Goal: Task Accomplishment & Management: Manage account settings

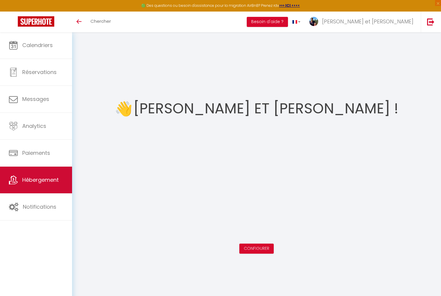
click at [38, 183] on span "Hébergement" at bounding box center [40, 179] width 36 height 7
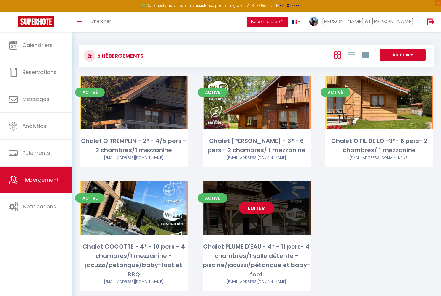
click at [257, 208] on link "Editer" at bounding box center [257, 208] width 36 height 12
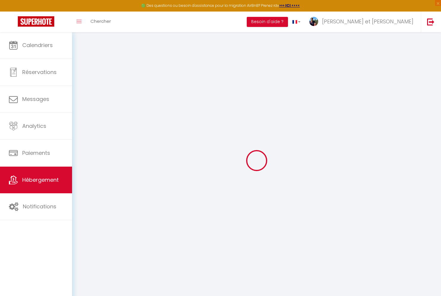
checkbox input "false"
select select "17:00"
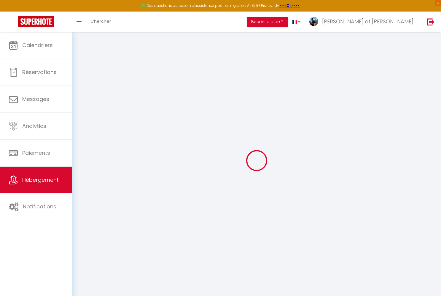
select select "20:30"
select select "11:00"
select select "30"
select select "120"
select select "16:00"
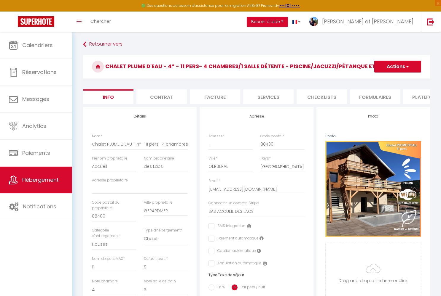
click at [167, 100] on li "Contrat" at bounding box center [161, 96] width 50 height 15
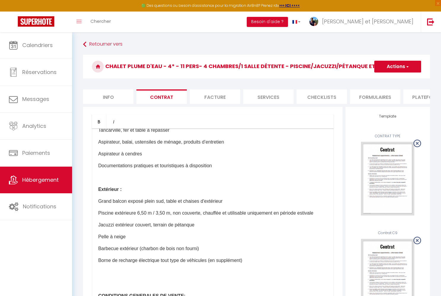
scroll to position [763, 0]
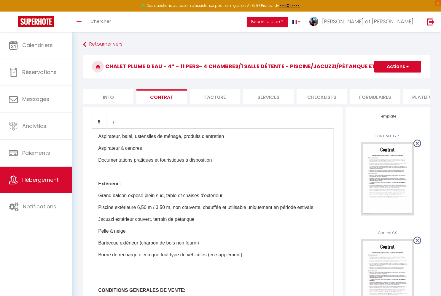
click at [322, 208] on p "Piscine extérieure 6,50 m / 3,50 m, non couverte, chauffée et utilisable unique…" at bounding box center [212, 207] width 229 height 7
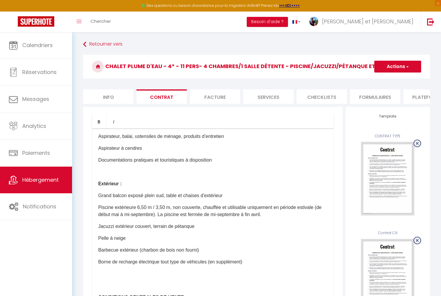
click at [396, 69] on button "Actions" at bounding box center [397, 67] width 47 height 12
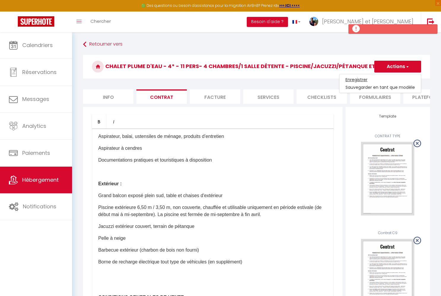
click at [366, 79] on link "Enregistrer" at bounding box center [379, 80] width 81 height 8
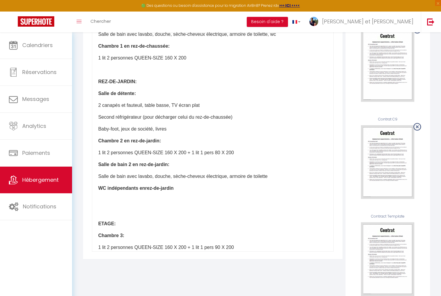
scroll to position [369, 0]
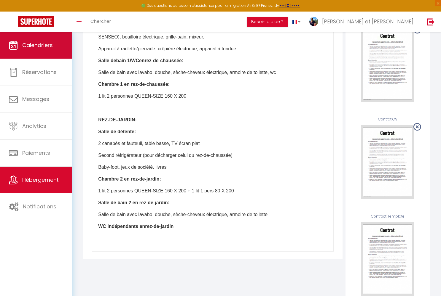
click at [36, 47] on span "Calendriers" at bounding box center [37, 44] width 31 height 7
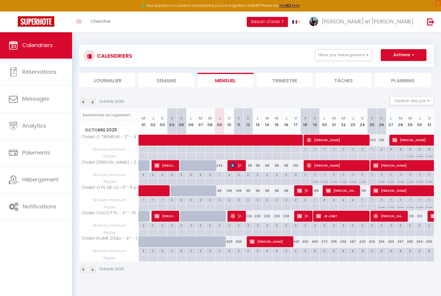
click at [307, 192] on span "[PERSON_NAME]" at bounding box center [303, 190] width 13 height 11
select select "OK"
select select "KO"
select select "0"
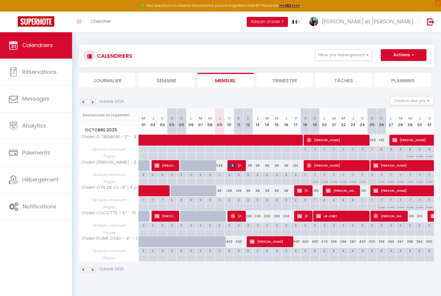
select select "1"
select select
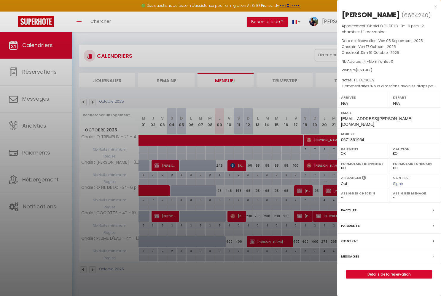
click at [187, 285] on div at bounding box center [220, 148] width 441 height 296
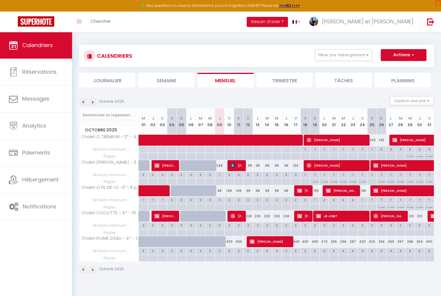
click at [302, 214] on span "[PERSON_NAME]" at bounding box center [303, 216] width 13 height 11
select select "43470"
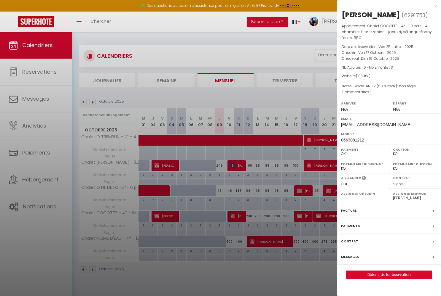
click at [383, 273] on link "Détails de la réservation" at bounding box center [388, 275] width 85 height 8
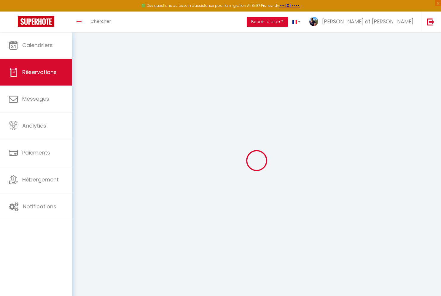
select select
checkbox input "false"
select select
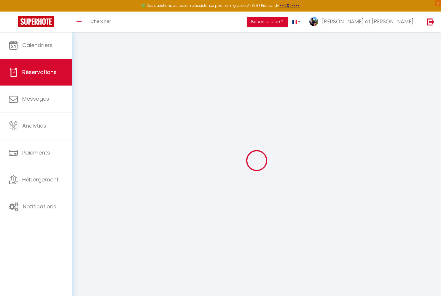
checkbox input "false"
select select
checkbox input "false"
type svp0 "Solde: ANCV (50 % max): non réglé"
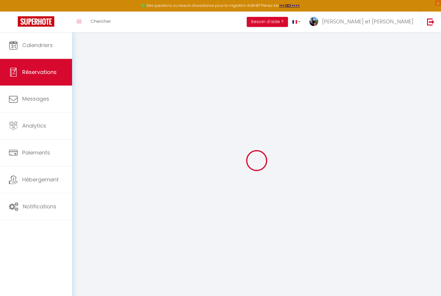
type input "130"
type input "21.6"
select select
checkbox input "false"
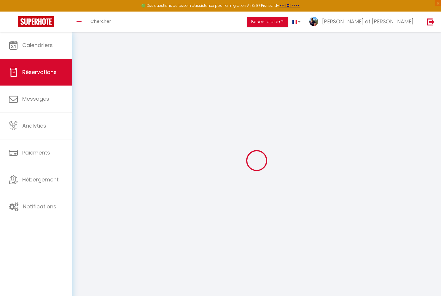
select select
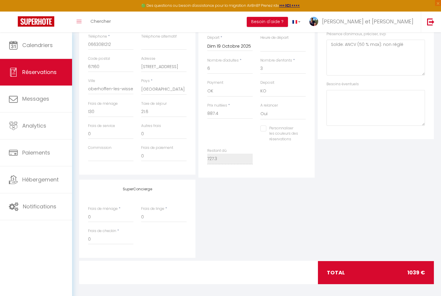
scroll to position [146, 0]
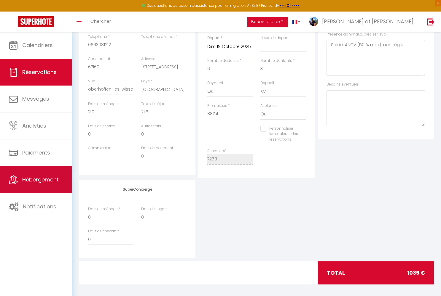
click at [43, 184] on link "Hébergement" at bounding box center [36, 180] width 72 height 27
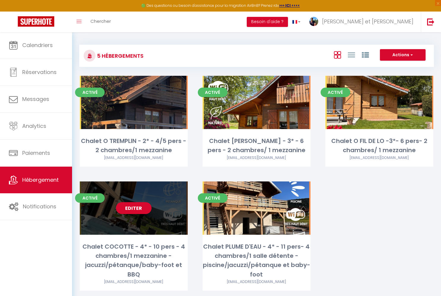
click at [133, 207] on link "Editer" at bounding box center [134, 208] width 36 height 12
select select "3"
select select "2"
select select "1"
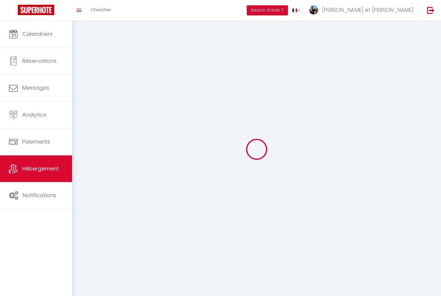
select select
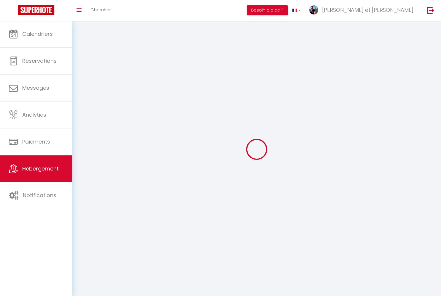
select select
checkbox input "false"
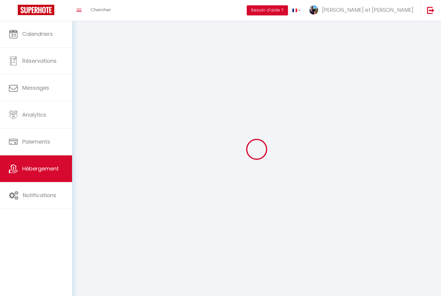
select select
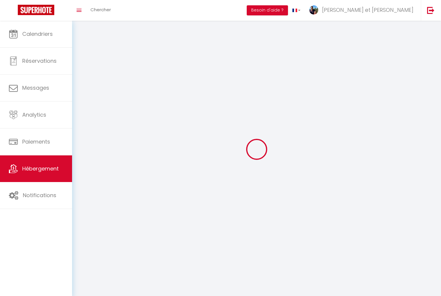
select select
checkbox input "false"
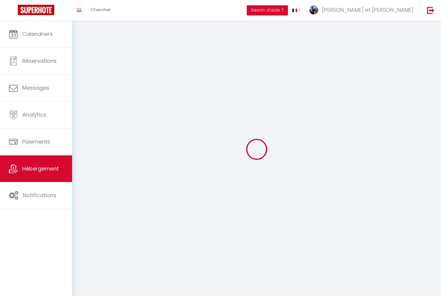
checkbox input "false"
select select
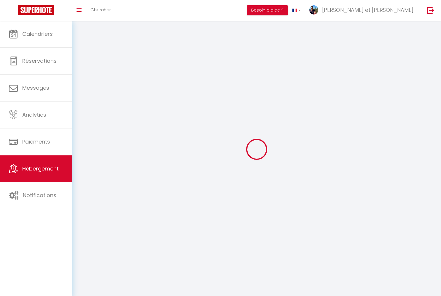
select select
checkbox input "false"
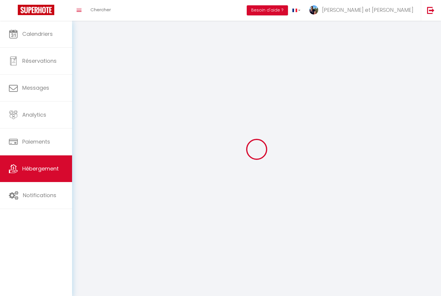
checkbox input "false"
select select
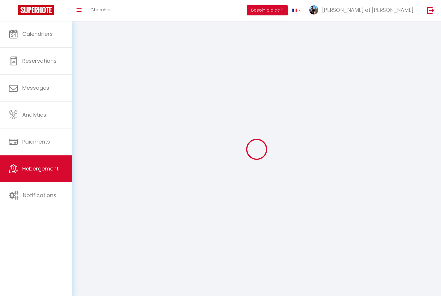
select select
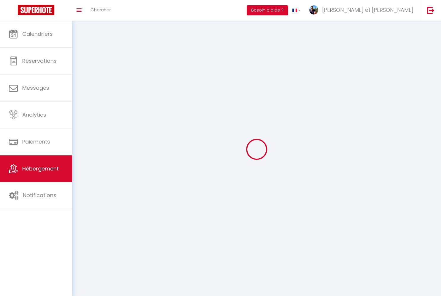
checkbox input "false"
select select
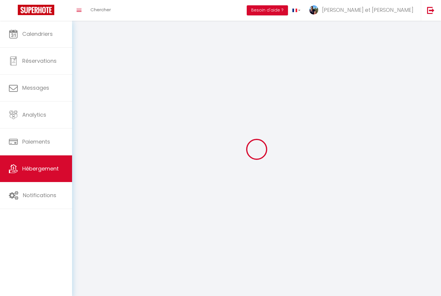
select select
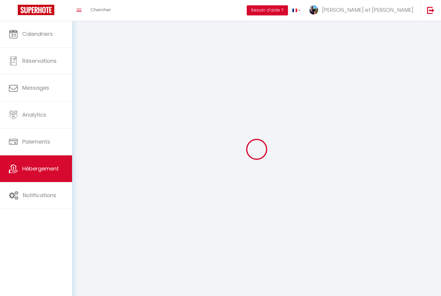
select select
checkbox input "false"
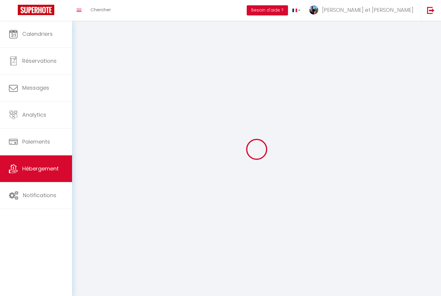
select select
select select "1"
select select
select select "28"
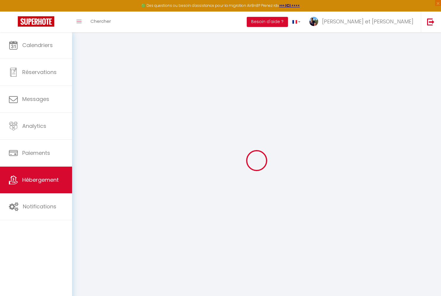
select select
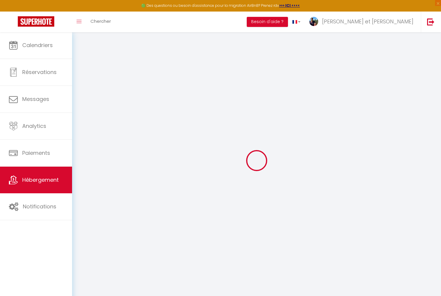
select select
checkbox input "false"
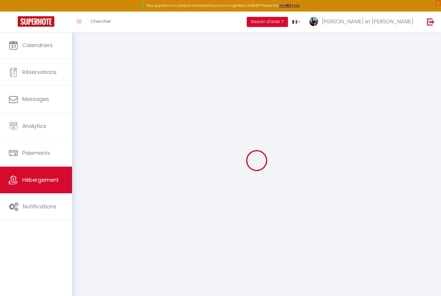
select select
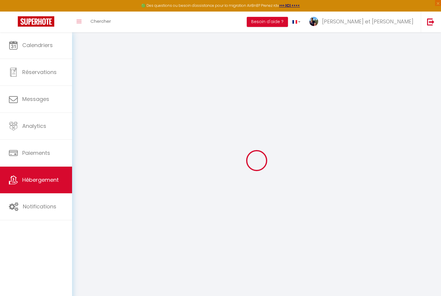
select select
checkbox input "false"
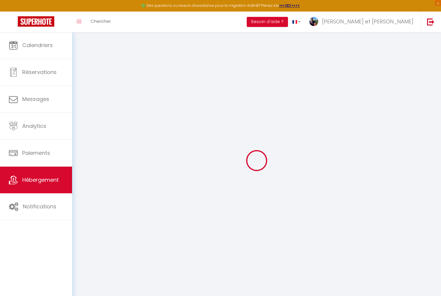
checkbox input "false"
select select
type input "Chalet COCOTTE - 4* - 10 pers - 4 chambres/1 mezzanine - jacuzzi/pétanque/baby-…"
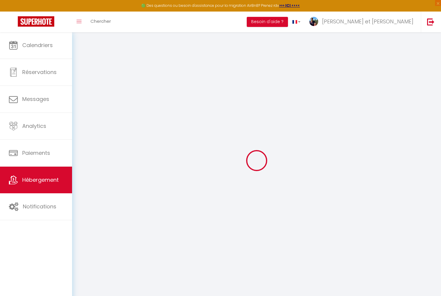
type input "SAS"
type input "ACCUEIL DES LACS"
type input "88400"
type input "GERARDMER"
select select "houses"
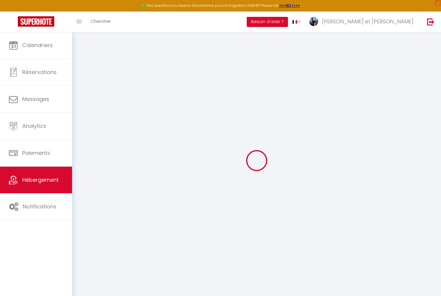
select select "10"
select select "8"
select select "4"
select select "2"
type input "190"
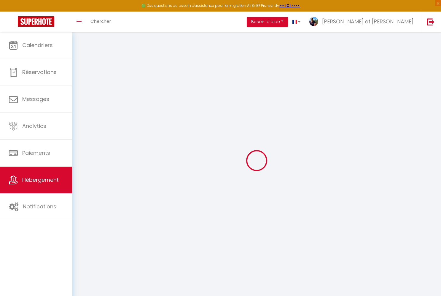
type input "15"
type input "140"
type input "1.80"
type input "800"
select select
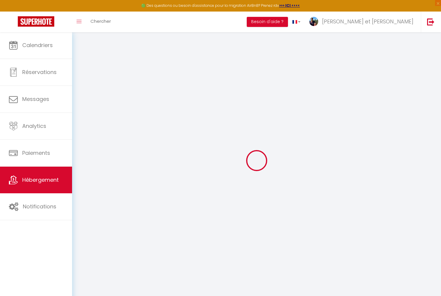
select select
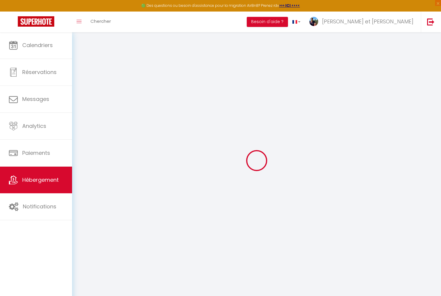
type input "."
type input "88400"
type input "XONRUPT-LONGEMER"
type input "[EMAIL_ADDRESS][DOMAIN_NAME]"
select select "7580"
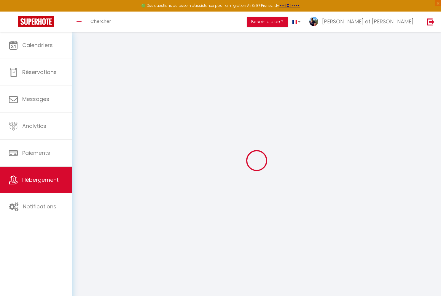
checkbox input "false"
type input "0"
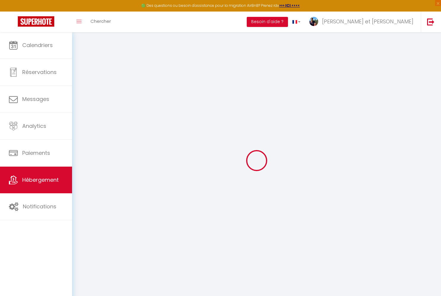
type input "0"
select select
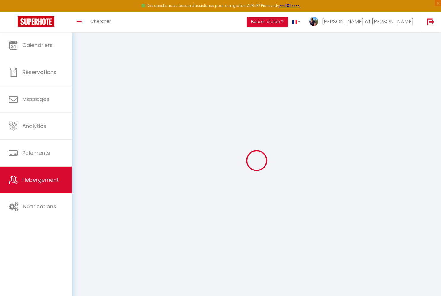
select select
checkbox input "false"
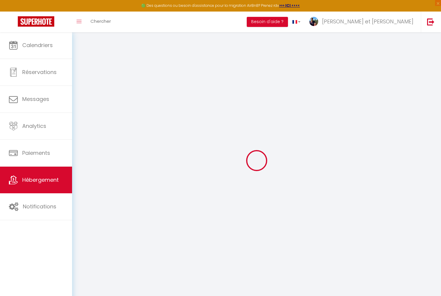
checkbox input "false"
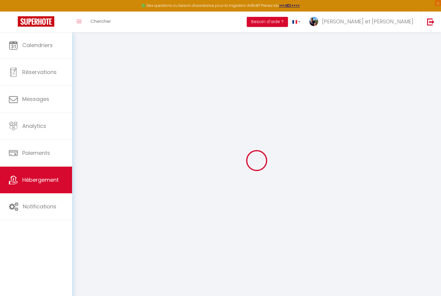
checkbox input "false"
select select "chalet"
select select "16:00"
select select "21:00"
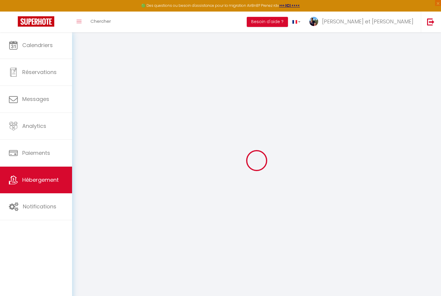
select select "11:00"
select select "30"
select select "120"
select select "12:00"
select select "43470"
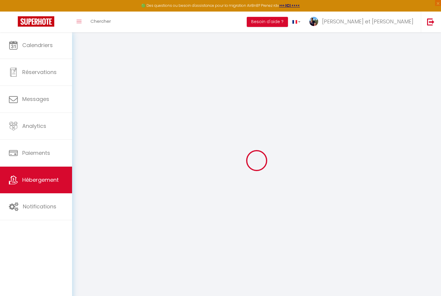
checkbox input "false"
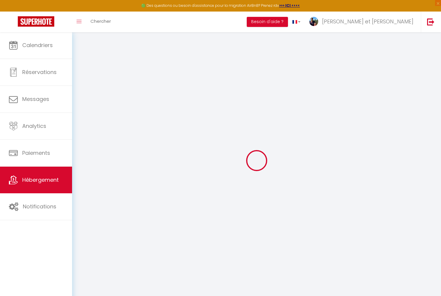
checkbox input "false"
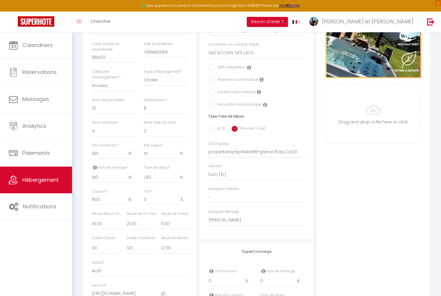
scroll to position [156, 0]
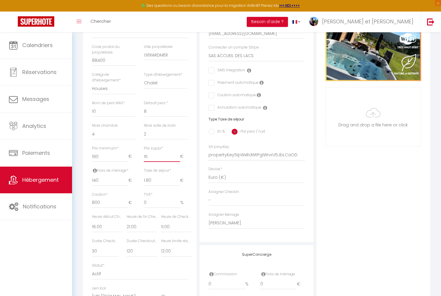
click at [157, 157] on input "15" at bounding box center [162, 156] width 36 height 11
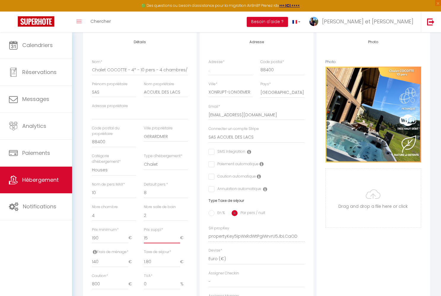
scroll to position [80, 0]
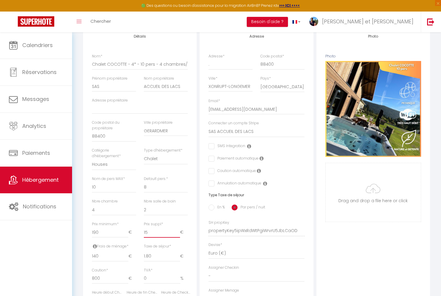
type input "1"
checkbox input "false"
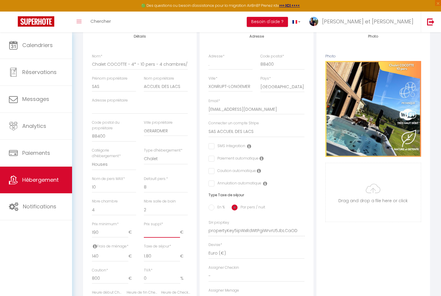
checkbox input "false"
type input "2"
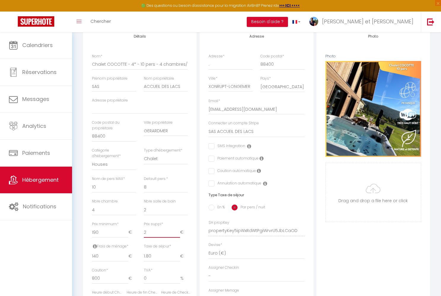
checkbox input "false"
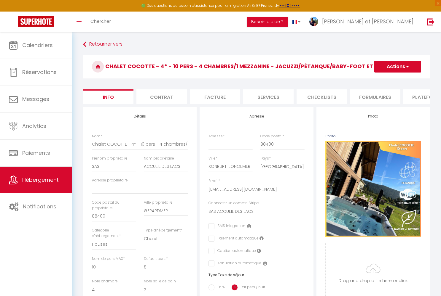
scroll to position [0, 0]
click at [388, 66] on button "Actions" at bounding box center [397, 67] width 47 height 12
click at [377, 80] on input "Enregistrer" at bounding box center [374, 80] width 22 height 6
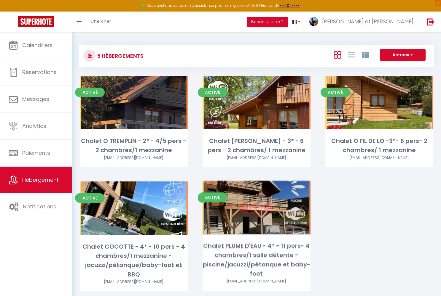
click at [251, 206] on link "Editer" at bounding box center [257, 208] width 36 height 12
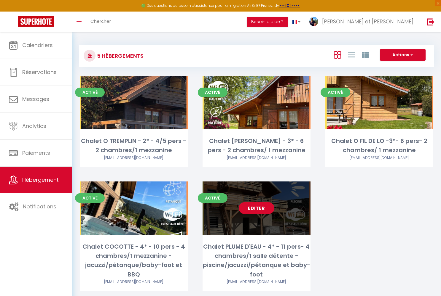
click at [252, 206] on link "Editer" at bounding box center [257, 208] width 36 height 12
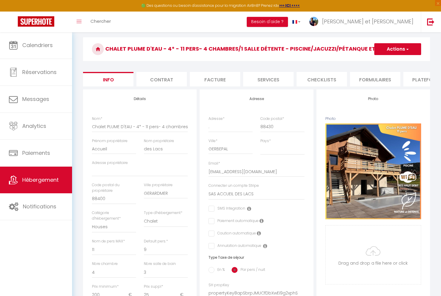
scroll to position [16, 0]
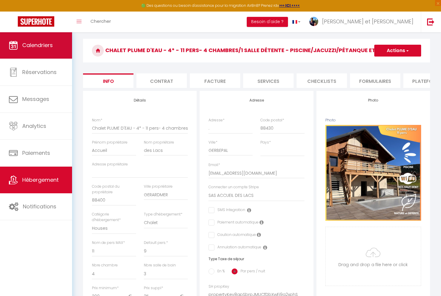
click at [38, 52] on link "Calendriers" at bounding box center [36, 45] width 72 height 27
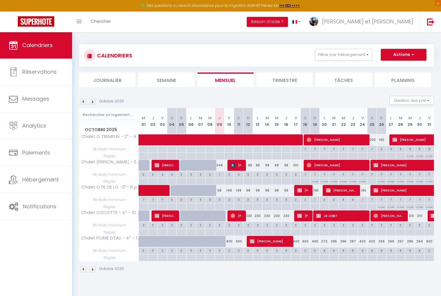
scroll to position [0, 0]
click at [93, 20] on span "Chercher" at bounding box center [100, 21] width 20 height 6
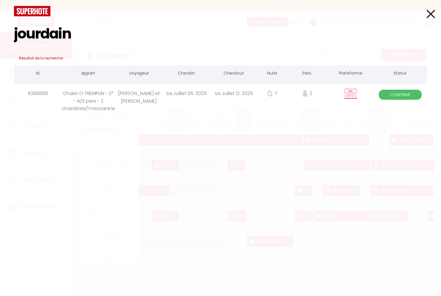
click at [81, 102] on div "Chalet O TREMPLIN - 2* - 4/5 pers - 2 chambres/1 mezzanine" at bounding box center [88, 93] width 54 height 19
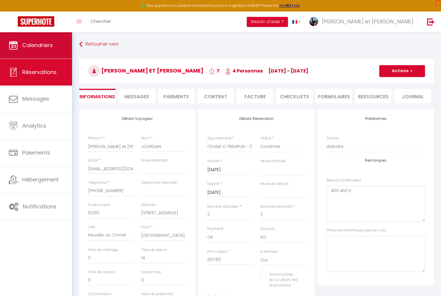
click at [33, 46] on span "Calendriers" at bounding box center [37, 44] width 31 height 7
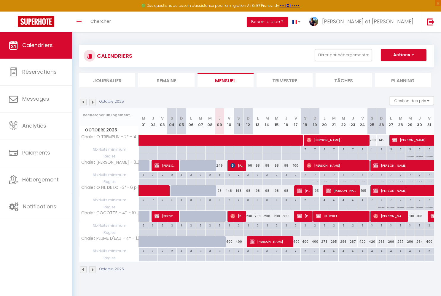
click at [312, 189] on div "195" at bounding box center [314, 190] width 9 height 11
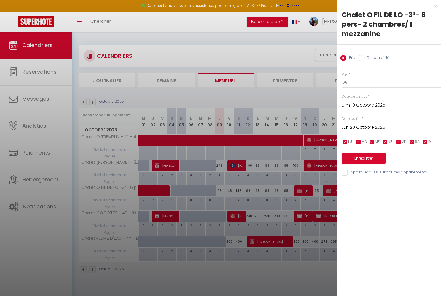
click at [312, 189] on div at bounding box center [220, 148] width 441 height 296
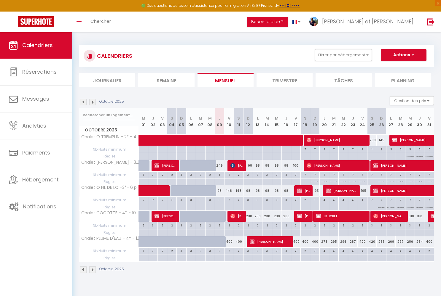
click at [93, 269] on img at bounding box center [92, 270] width 7 height 7
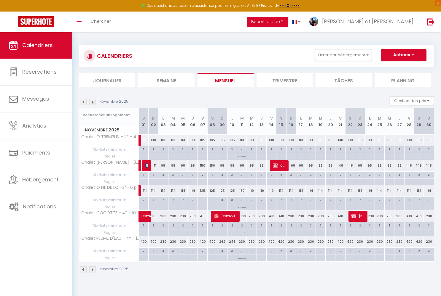
click at [83, 267] on img at bounding box center [83, 270] width 7 height 7
